Goal: Task Accomplishment & Management: Use online tool/utility

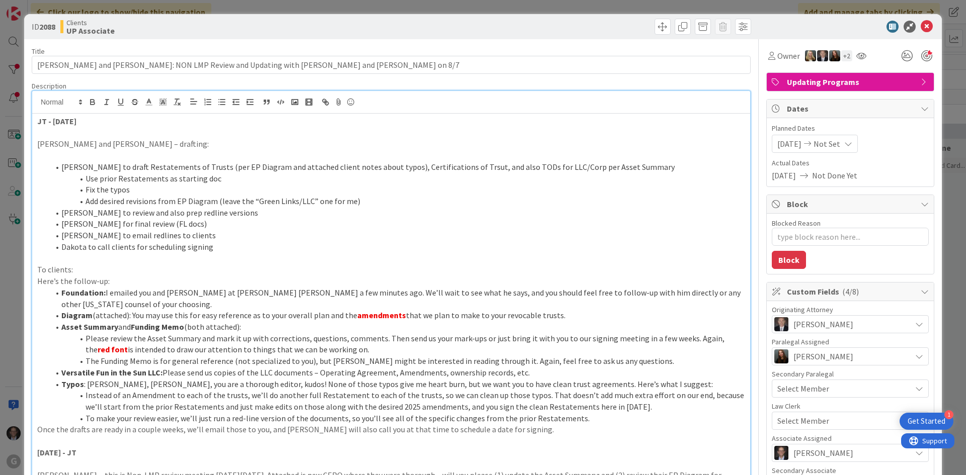
scroll to position [1509, 0]
click at [38, 121] on strong "JT - [DATE]" at bounding box center [56, 121] width 39 height 10
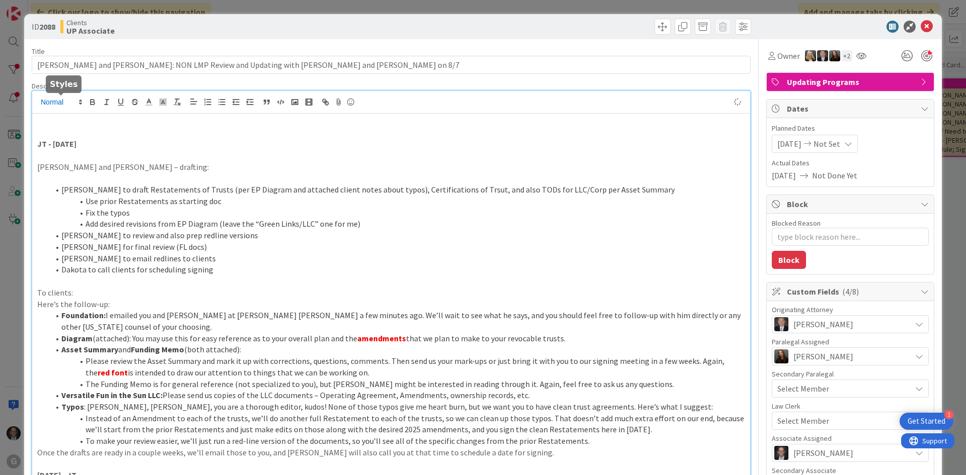
type textarea "x"
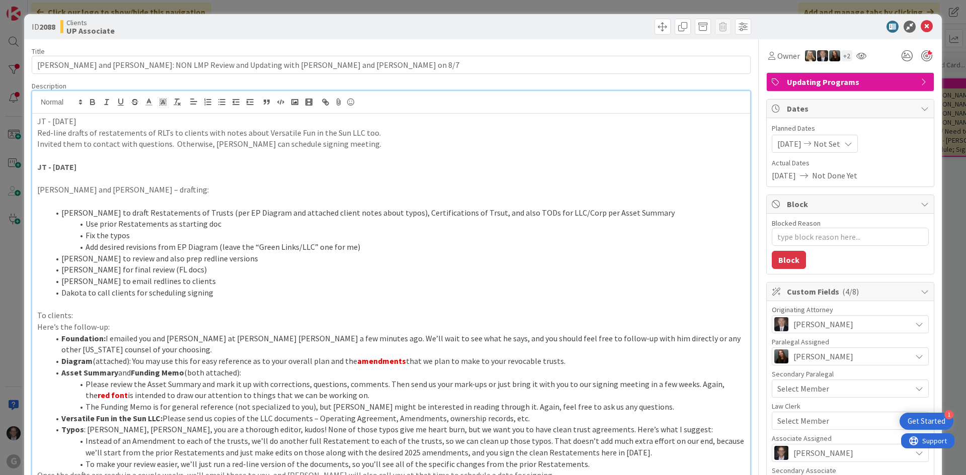
drag, startPoint x: 44, startPoint y: 122, endPoint x: 128, endPoint y: 121, distance: 84.5
click at [128, 121] on p "JT - [DATE]" at bounding box center [391, 122] width 708 height 12
click at [93, 101] on icon "button" at bounding box center [92, 102] width 9 height 9
click at [149, 177] on p at bounding box center [391, 179] width 708 height 12
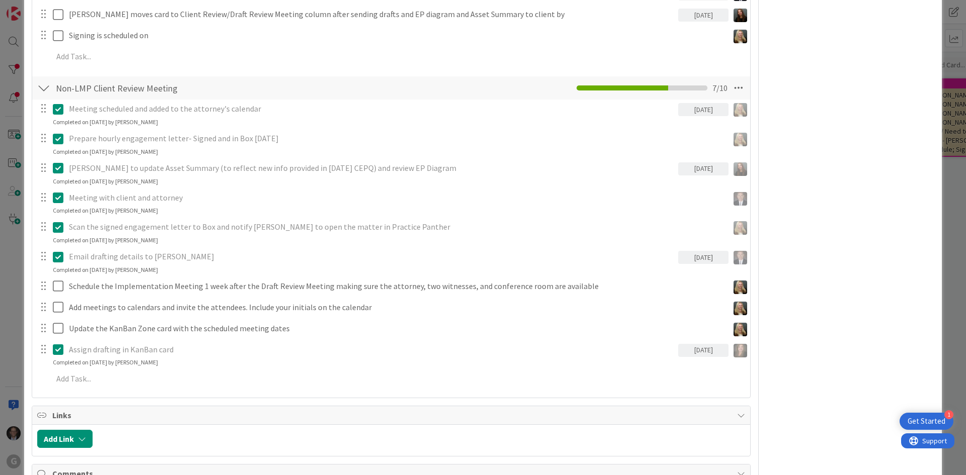
scroll to position [754, 0]
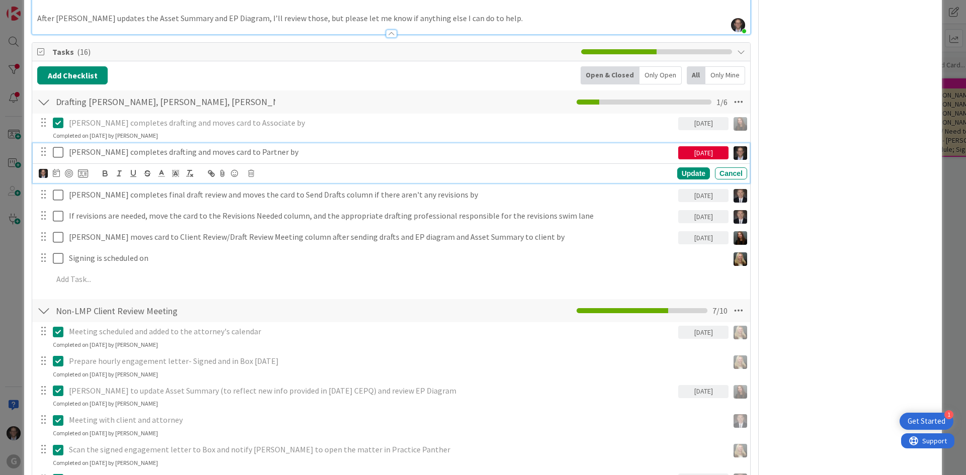
click at [60, 146] on icon at bounding box center [60, 152] width 15 height 12
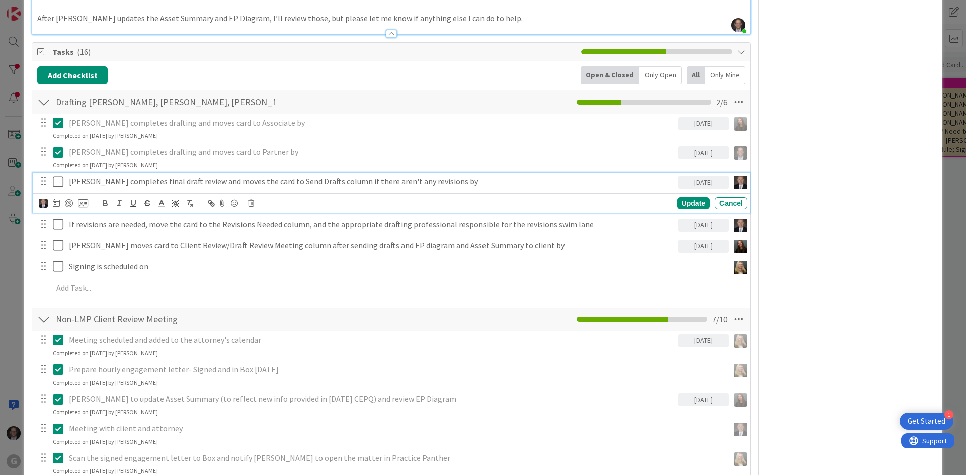
click at [123, 176] on p "[PERSON_NAME] completes final draft review and moves the card to Send Drafts co…" at bounding box center [371, 182] width 605 height 12
click at [250, 200] on icon at bounding box center [251, 203] width 6 height 7
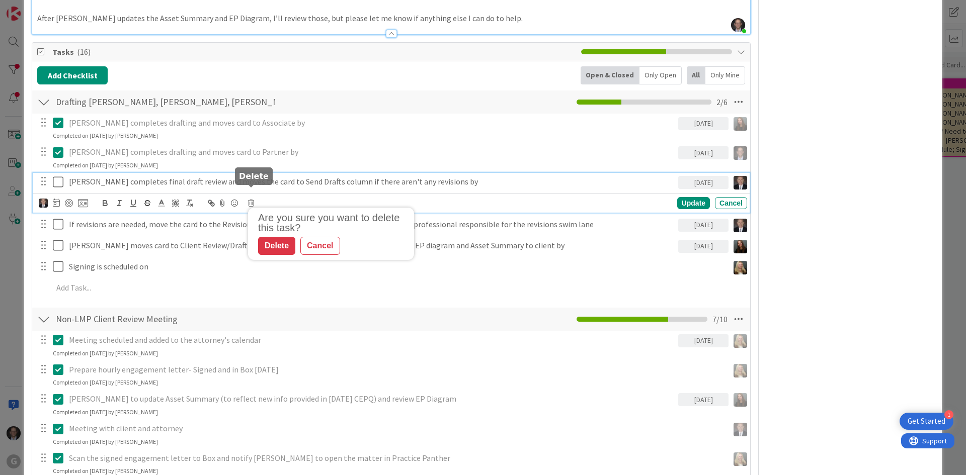
click at [268, 237] on div "Delete" at bounding box center [276, 246] width 37 height 18
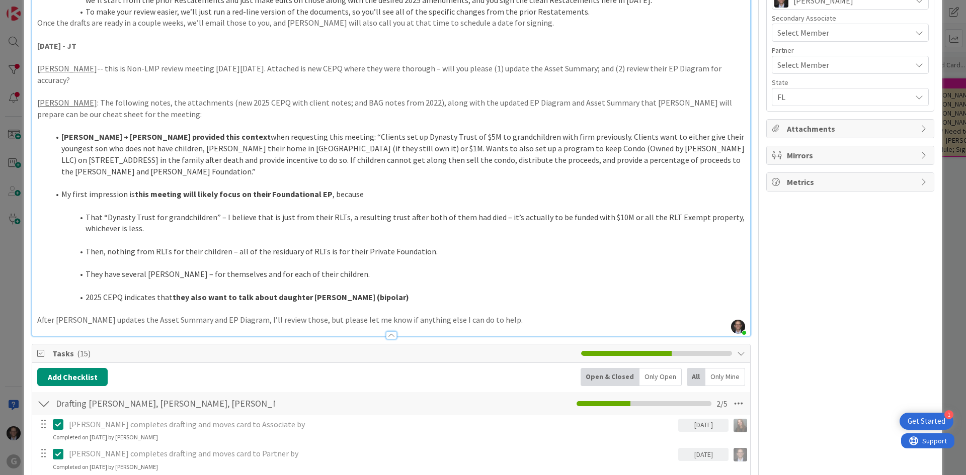
scroll to position [654, 0]
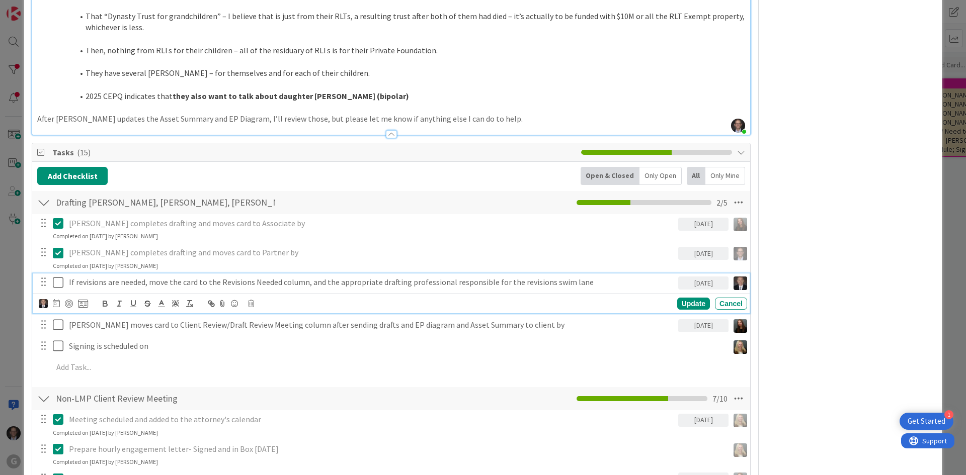
click at [190, 277] on p "If revisions are needed, move the card to the Revisions Needed column, and the …" at bounding box center [371, 283] width 605 height 12
click at [253, 300] on icon at bounding box center [251, 303] width 6 height 7
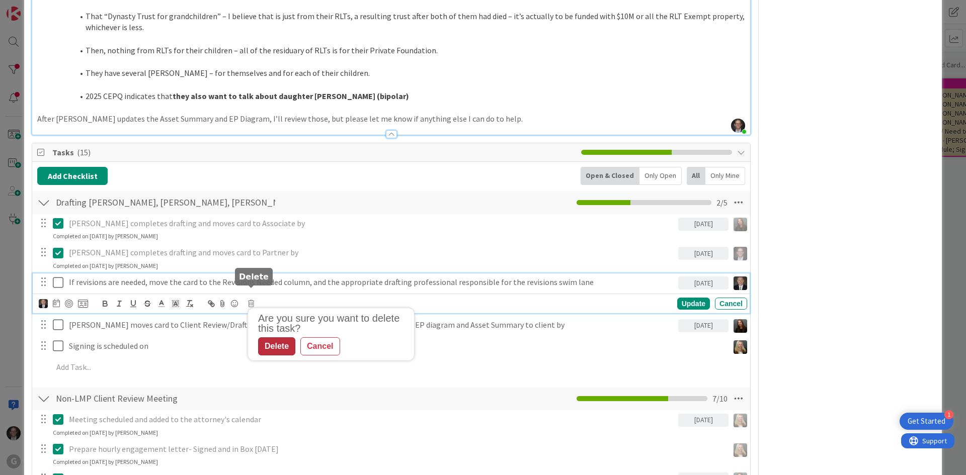
click at [272, 337] on div "Delete" at bounding box center [276, 346] width 37 height 18
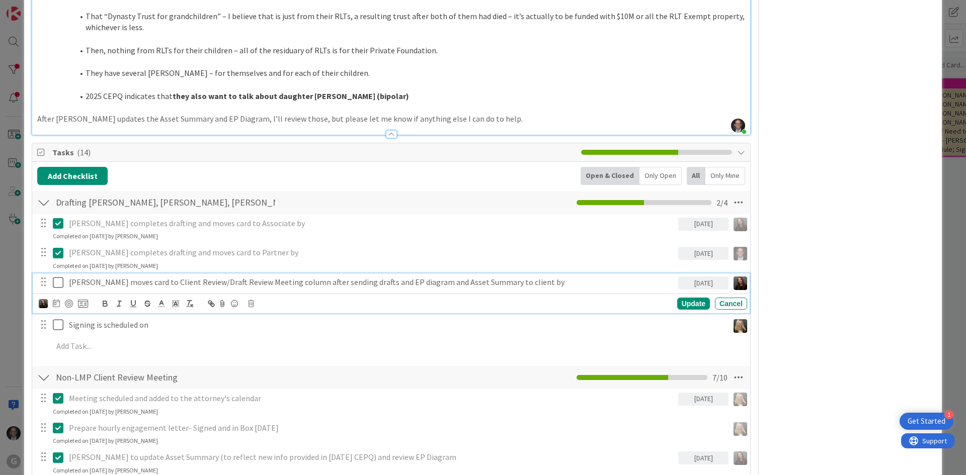
click at [59, 277] on icon at bounding box center [60, 283] width 15 height 12
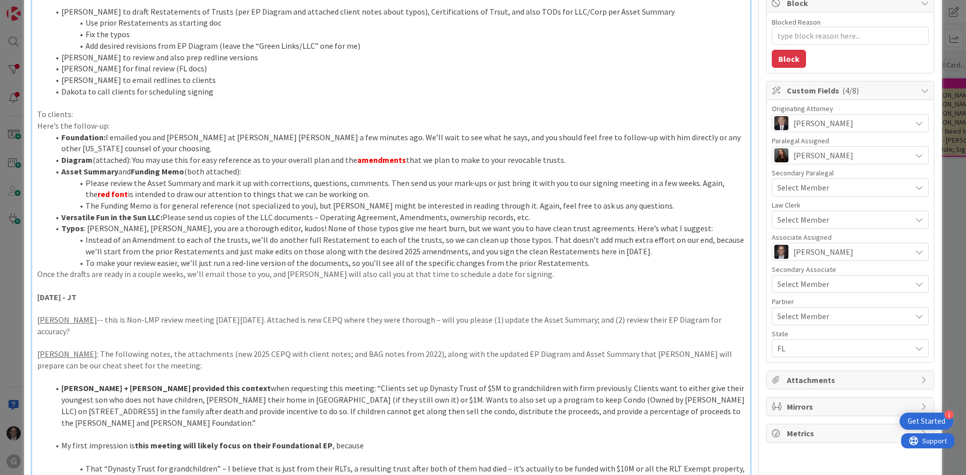
scroll to position [0, 0]
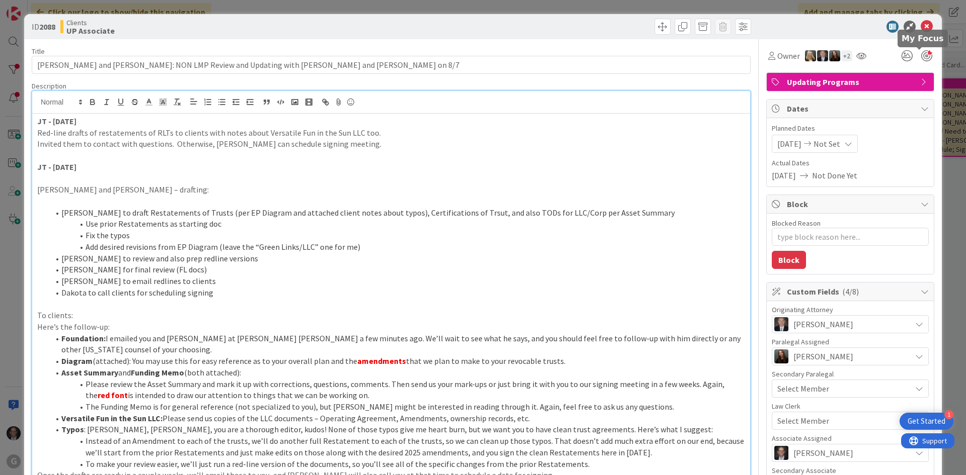
click at [921, 57] on div at bounding box center [926, 55] width 11 height 11
type textarea "x"
click at [921, 25] on icon at bounding box center [926, 27] width 12 height 12
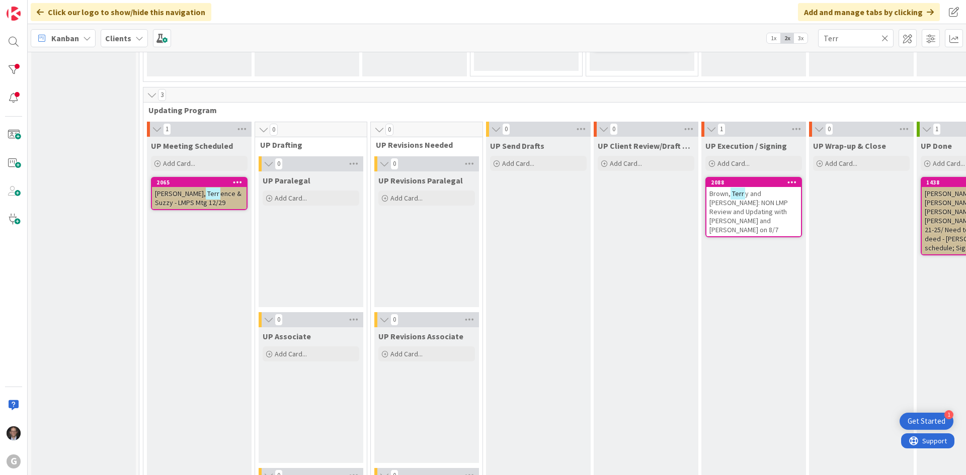
scroll to position [1407, 0]
